Goal: Obtain resource: Obtain resource

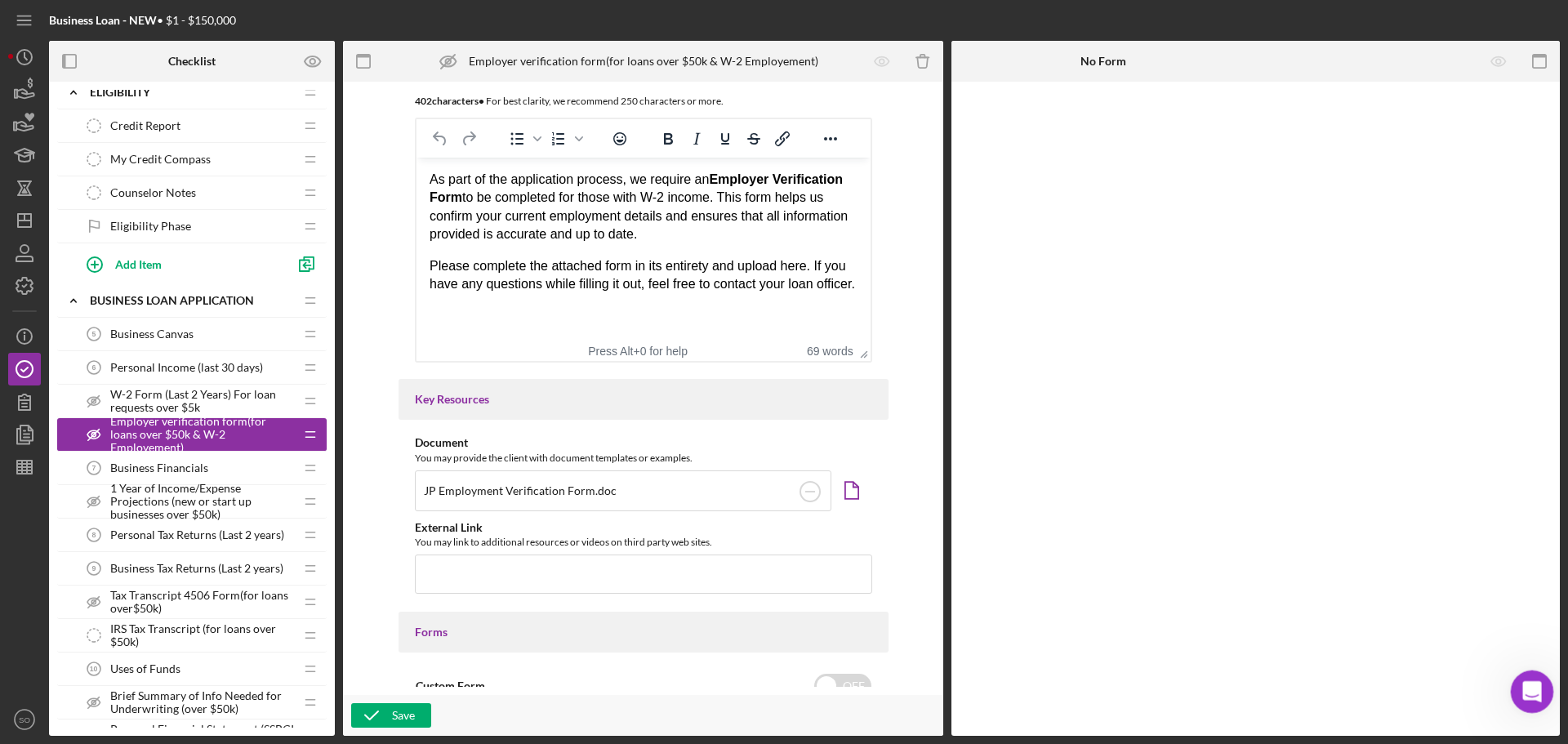
click at [1523, 693] on icon "Open Intercom Messenger" at bounding box center [1530, 690] width 27 height 27
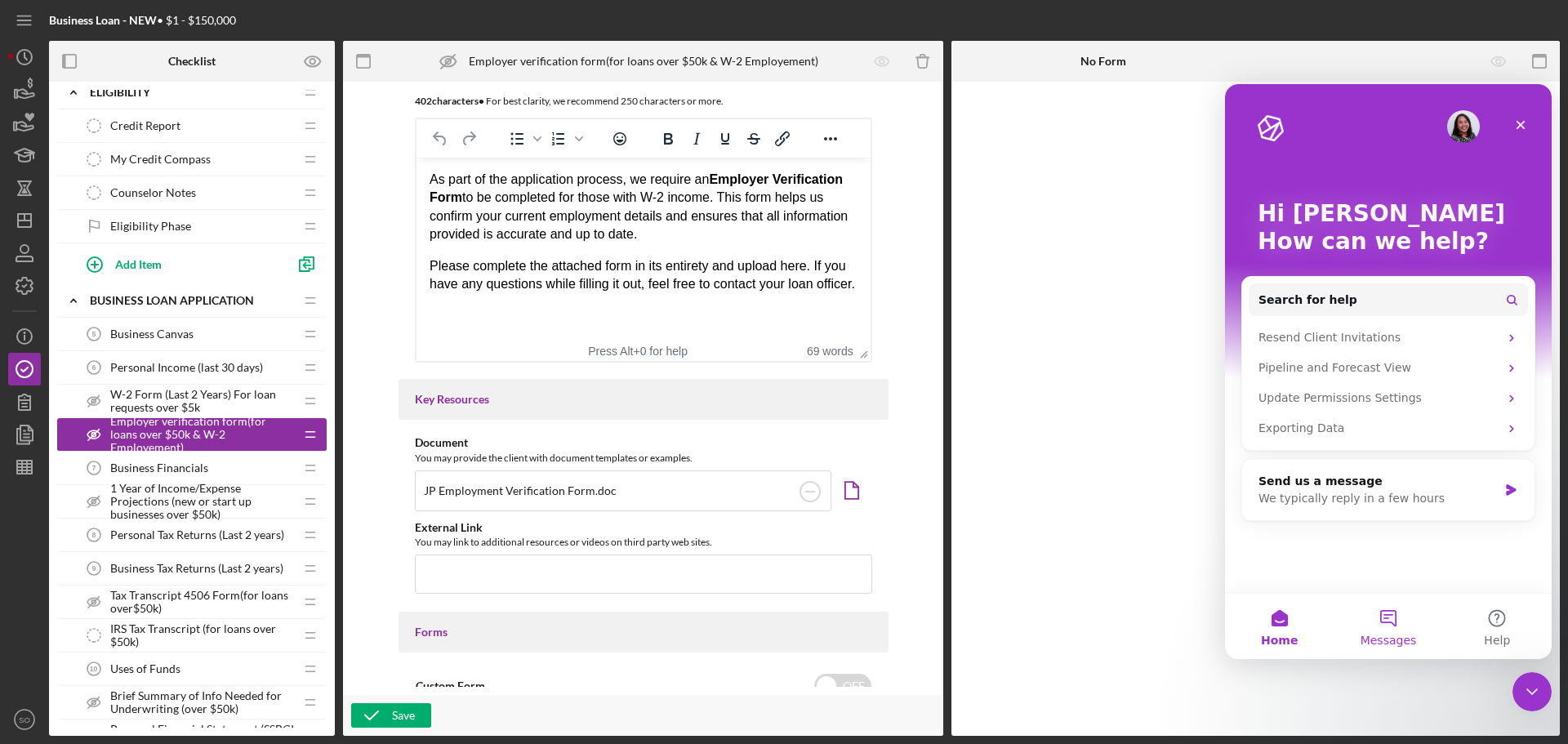
click at [1417, 634] on button "Messages" at bounding box center [1388, 627] width 108 height 65
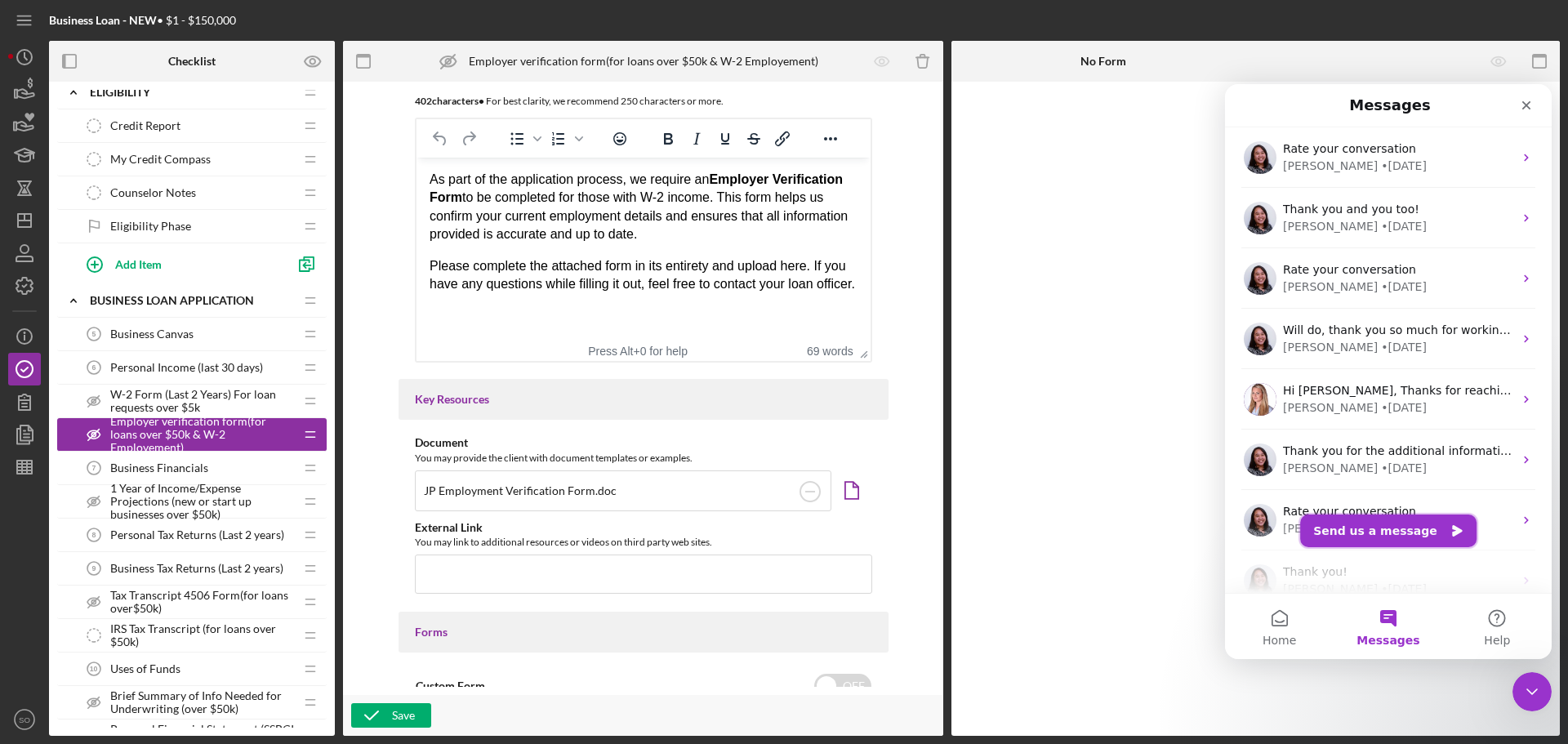
click at [1391, 528] on button "Send us a message" at bounding box center [1388, 531] width 177 height 33
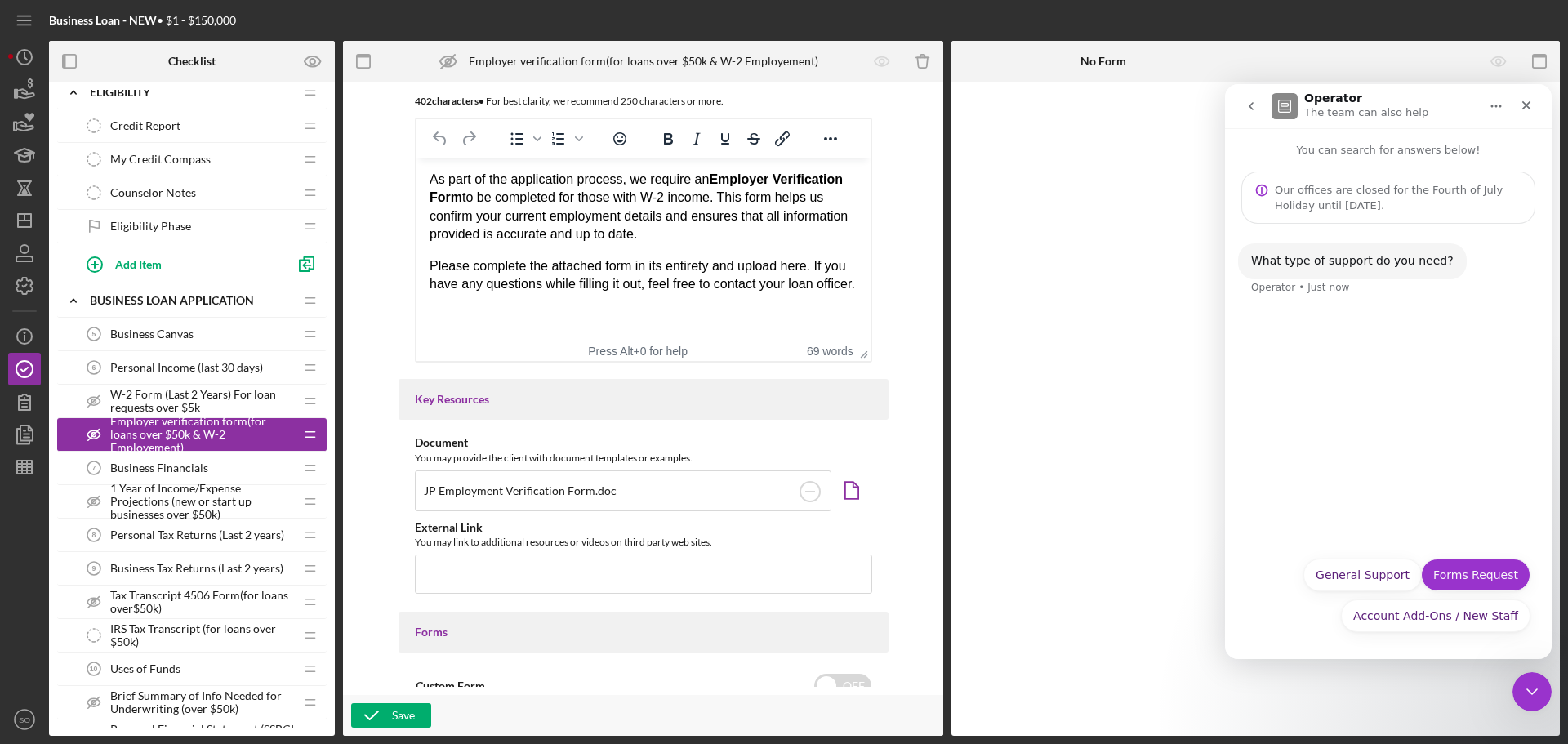
click at [1483, 578] on button "Forms Request" at bounding box center [1476, 575] width 109 height 33
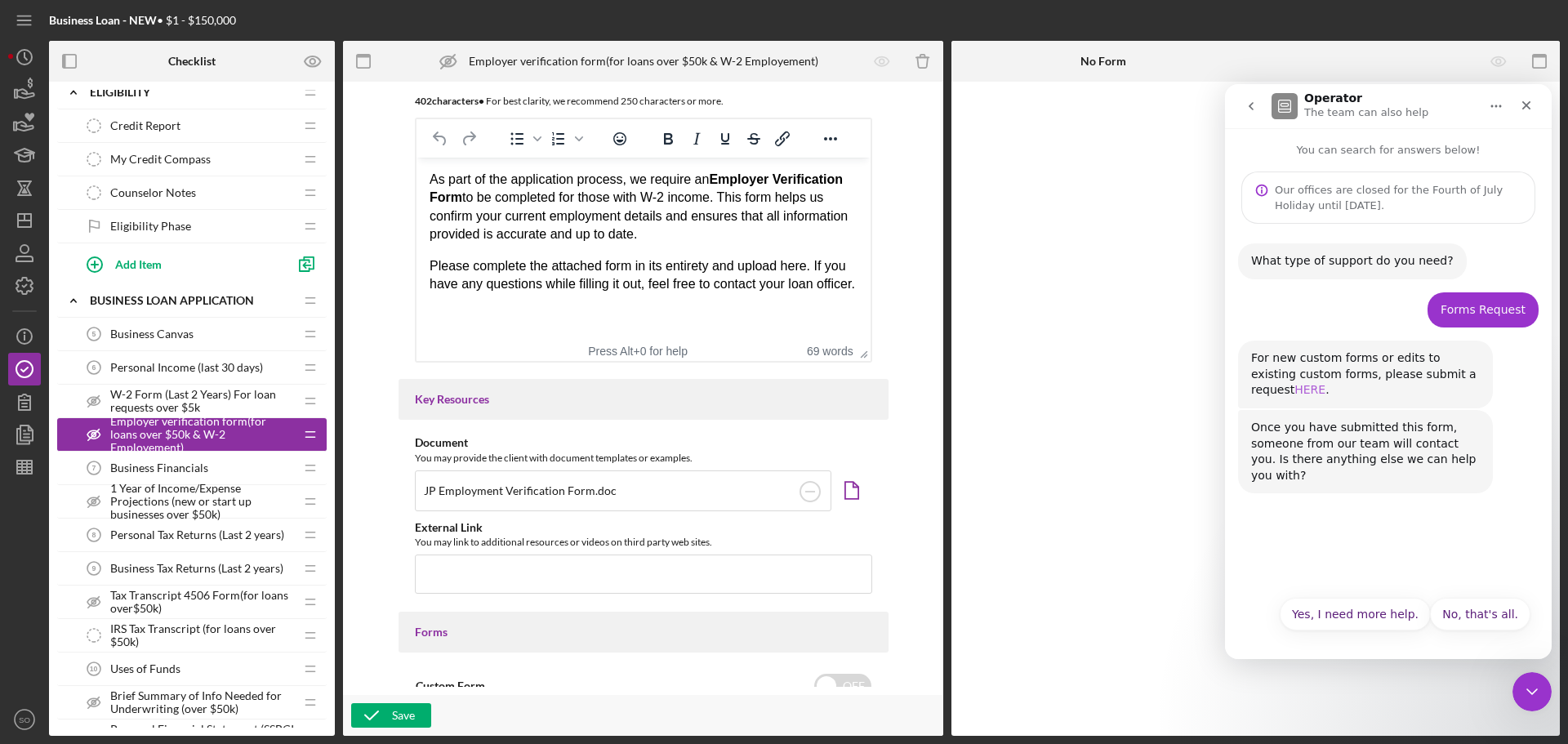
click at [1326, 383] on link "HERE" at bounding box center [1311, 389] width 31 height 13
drag, startPoint x: 586, startPoint y: 492, endPoint x: 406, endPoint y: 487, distance: 180.1
click at [406, 487] on div "Document You may provide the client with document templates or examples. JP Emp…" at bounding box center [643, 524] width 490 height 175
copy div "JP Employment Verification Form"
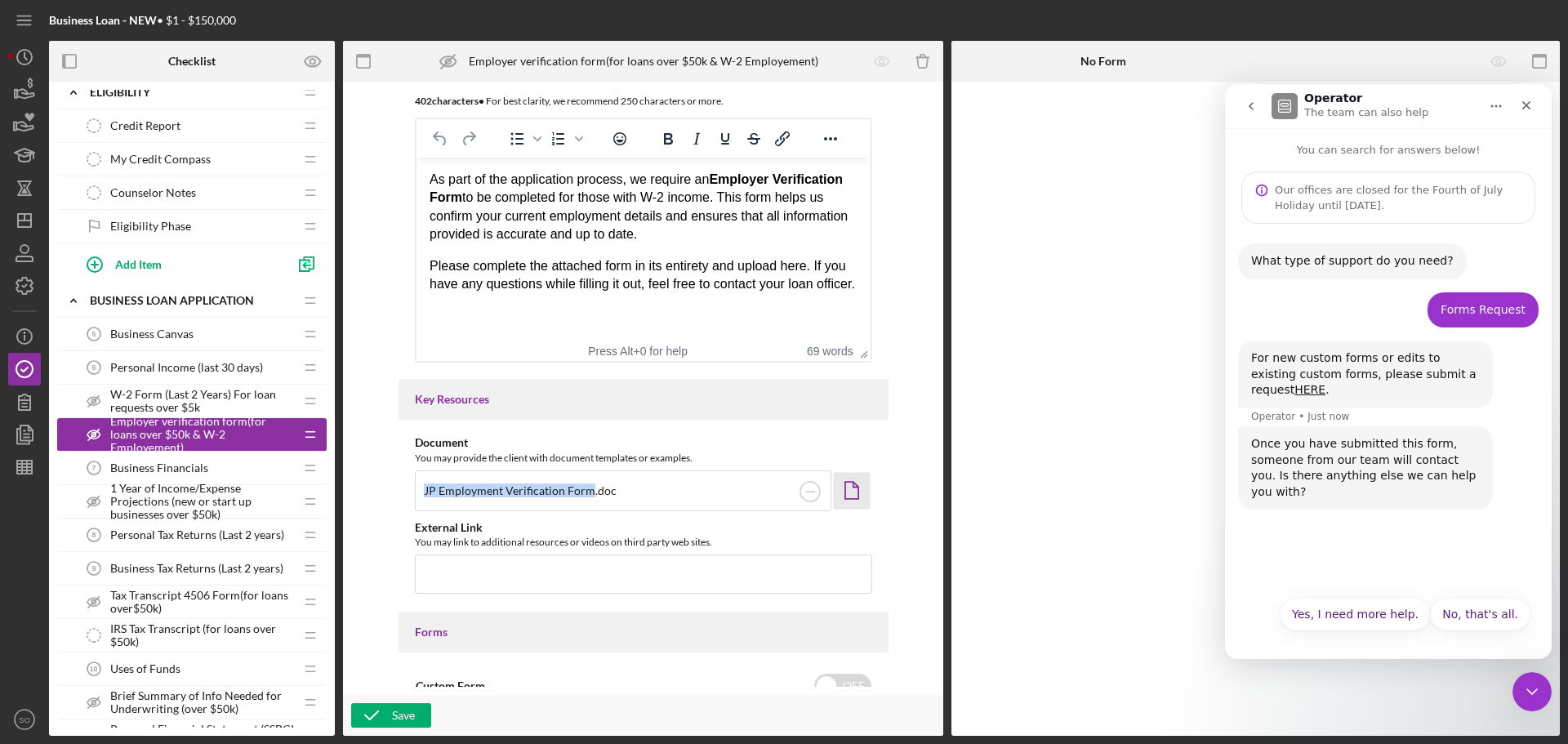
click at [858, 489] on icon "Icon/Document" at bounding box center [852, 490] width 37 height 37
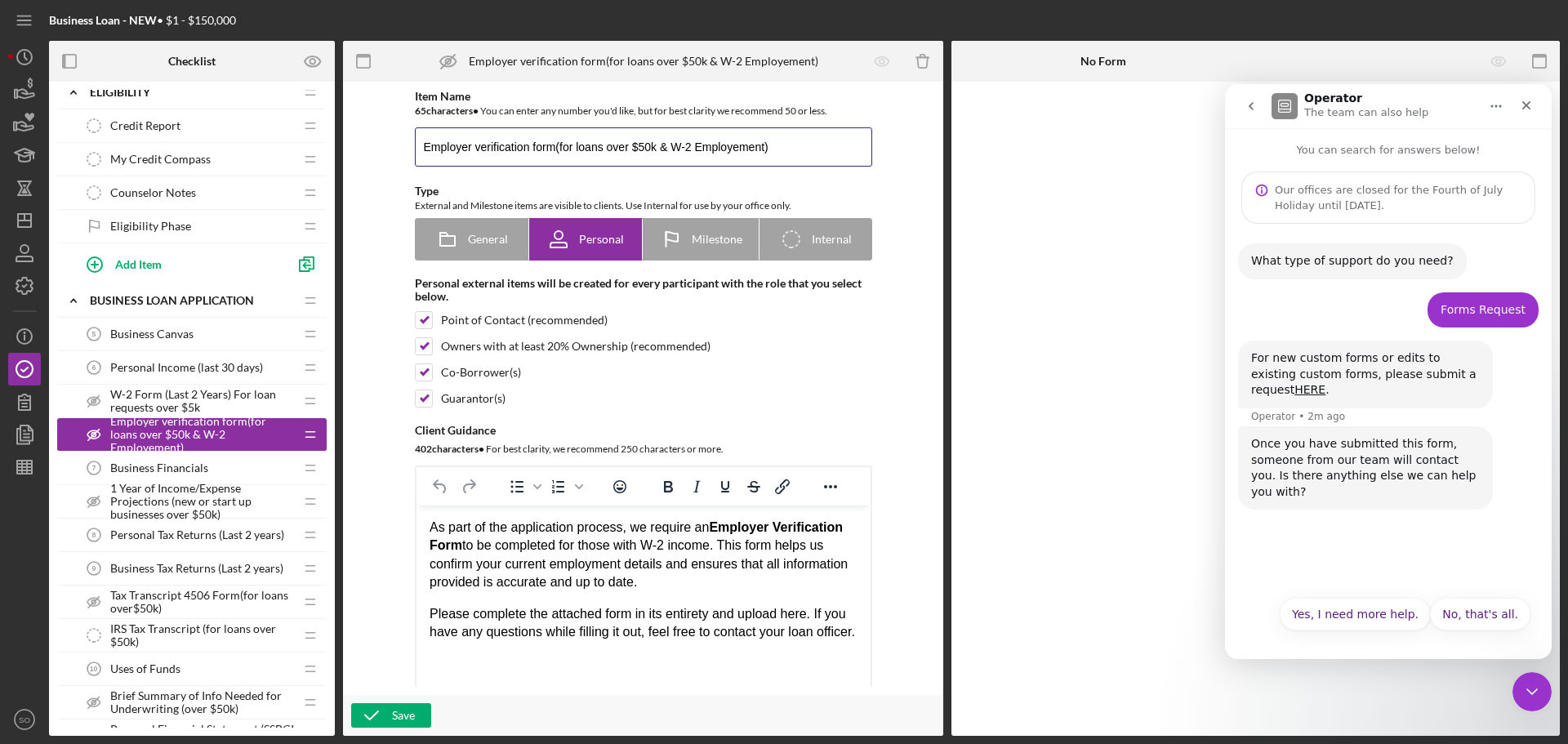
drag, startPoint x: 550, startPoint y: 148, endPoint x: 400, endPoint y: 144, distance: 150.1
click at [400, 144] on div "Item Name 65 character s • You can enter any number you'd like, but for best cl…" at bounding box center [643, 400] width 490 height 621
